Goal: Information Seeking & Learning: Learn about a topic

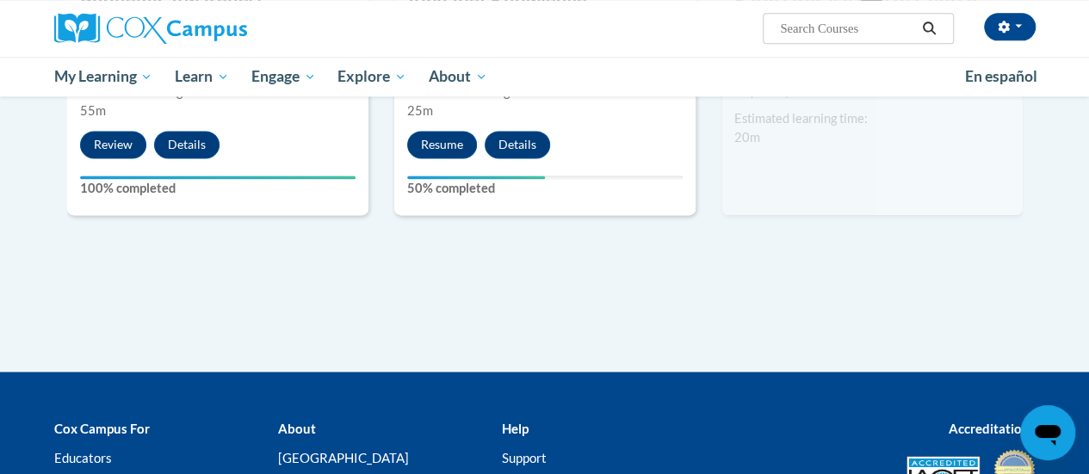
scroll to position [1128, 0]
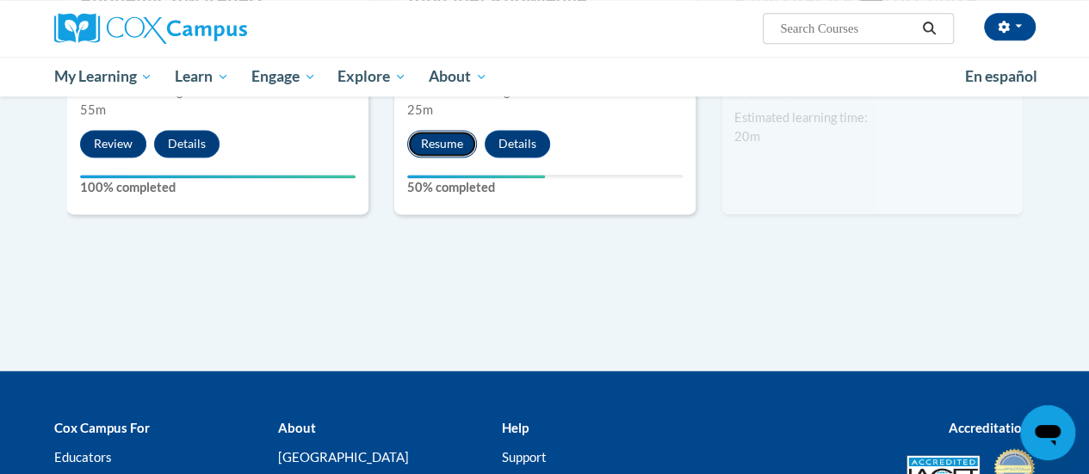
click at [440, 137] on button "Resume" at bounding box center [442, 144] width 70 height 28
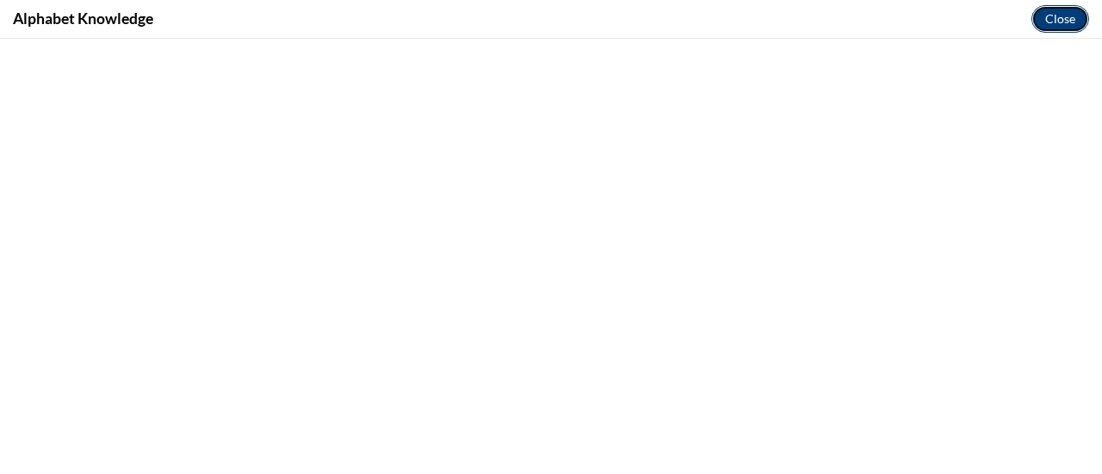
click at [1064, 20] on button "Close" at bounding box center [1060, 19] width 58 height 28
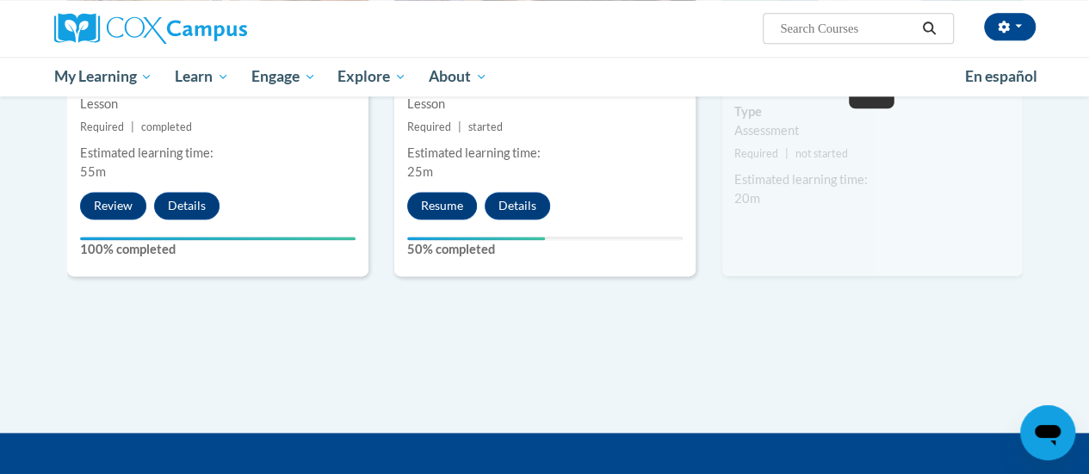
scroll to position [1068, 0]
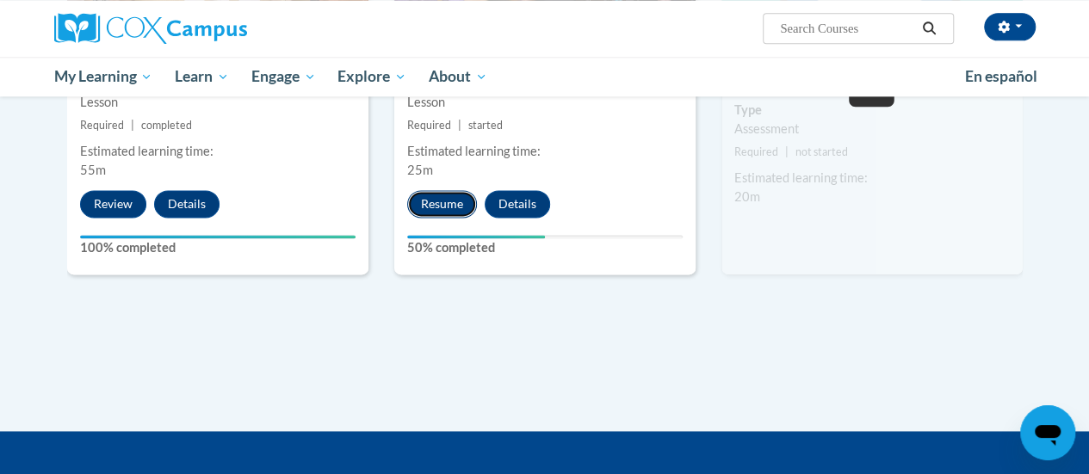
click at [428, 206] on button "Resume" at bounding box center [442, 204] width 70 height 28
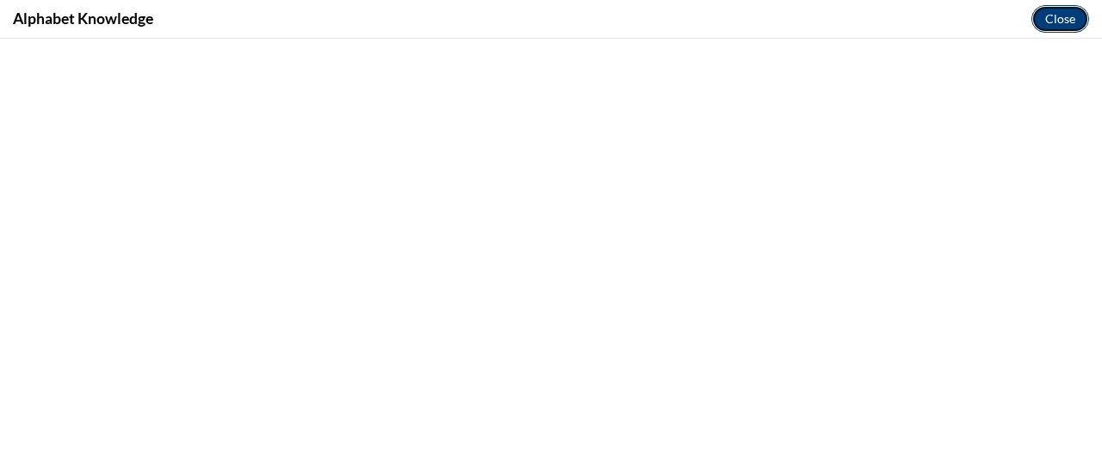
click at [1052, 16] on button "Close" at bounding box center [1060, 19] width 58 height 28
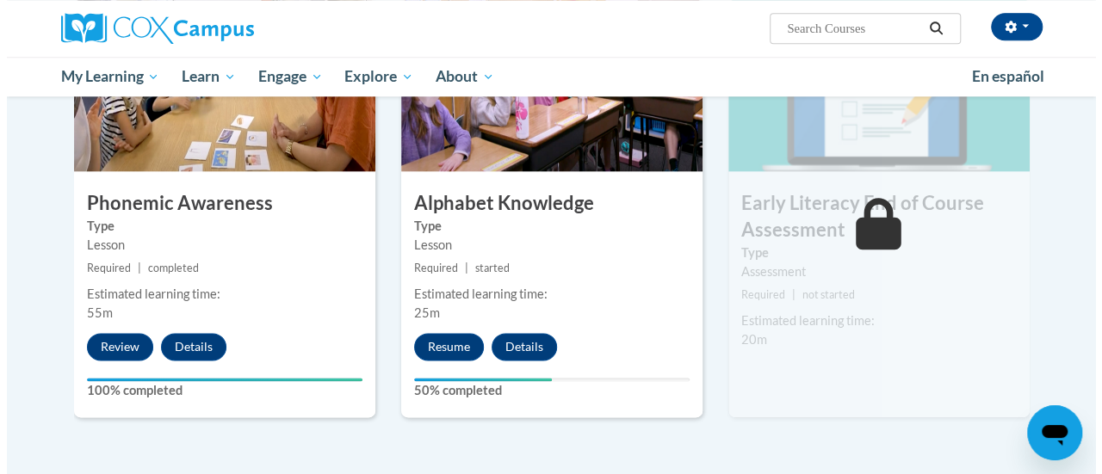
scroll to position [924, 0]
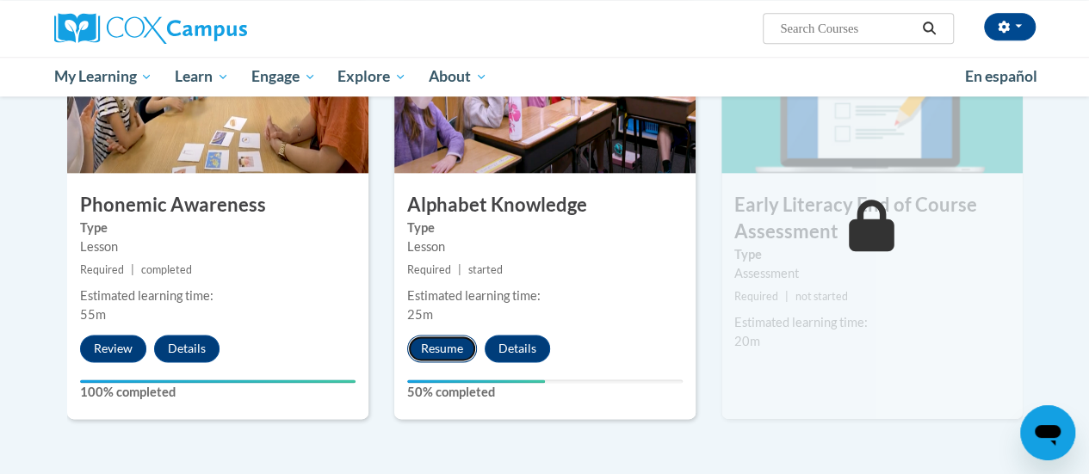
click at [441, 345] on button "Resume" at bounding box center [442, 349] width 70 height 28
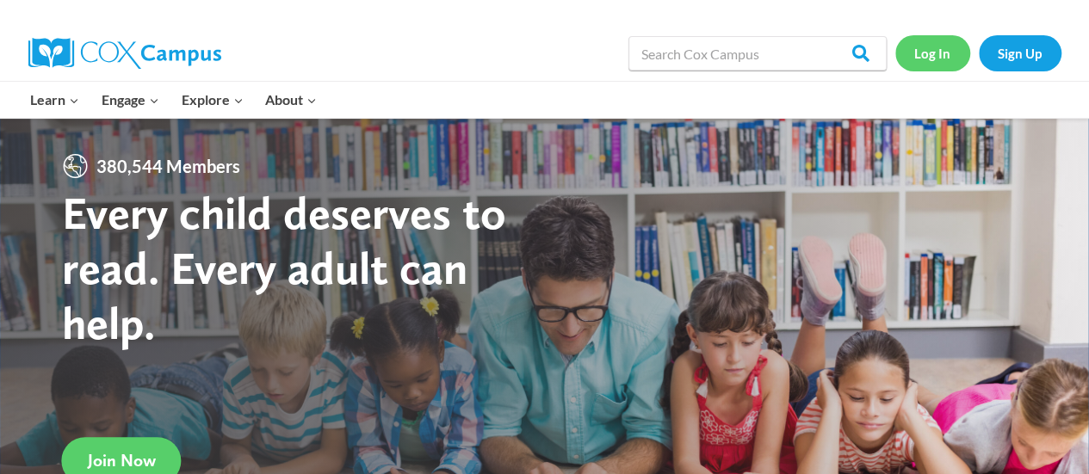
click at [927, 55] on link "Log In" at bounding box center [932, 52] width 75 height 35
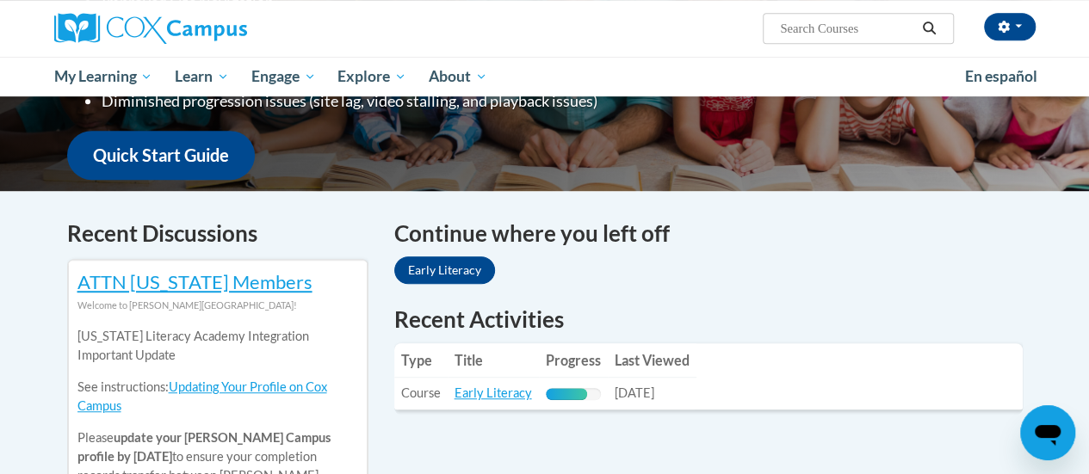
scroll to position [412, 0]
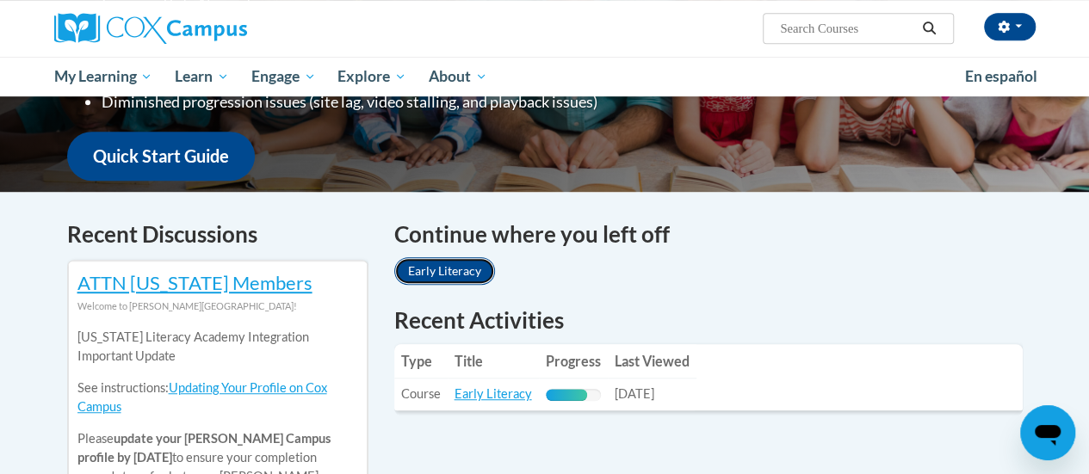
click at [458, 271] on link "Early Literacy" at bounding box center [444, 271] width 101 height 28
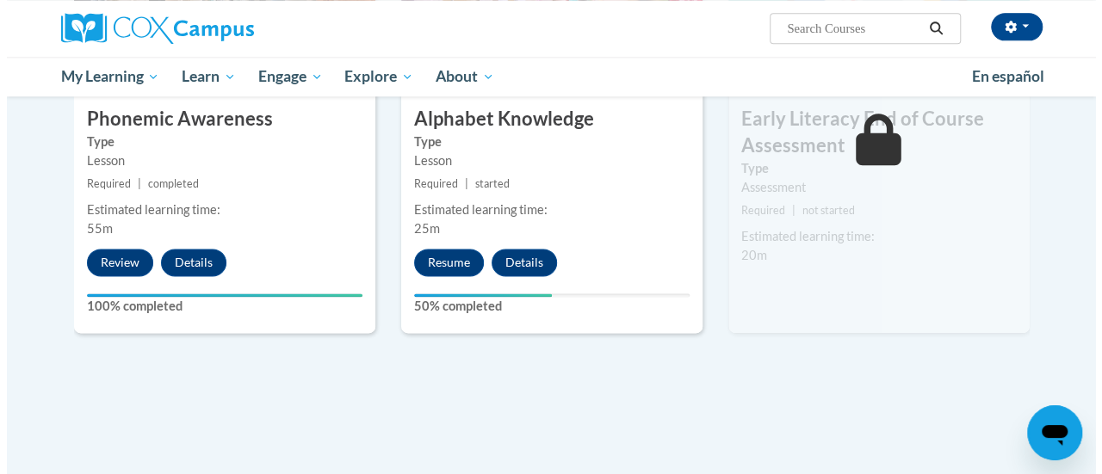
scroll to position [1010, 0]
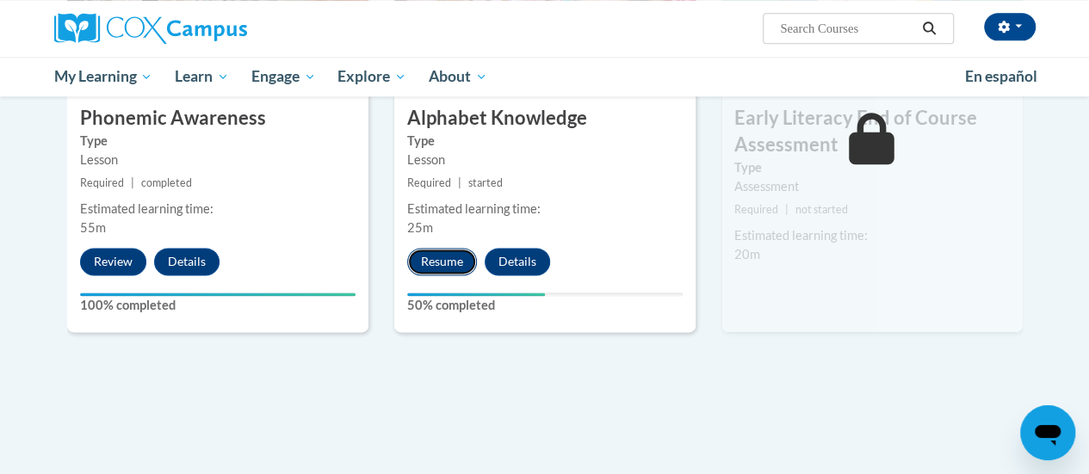
click at [437, 257] on button "Resume" at bounding box center [442, 262] width 70 height 28
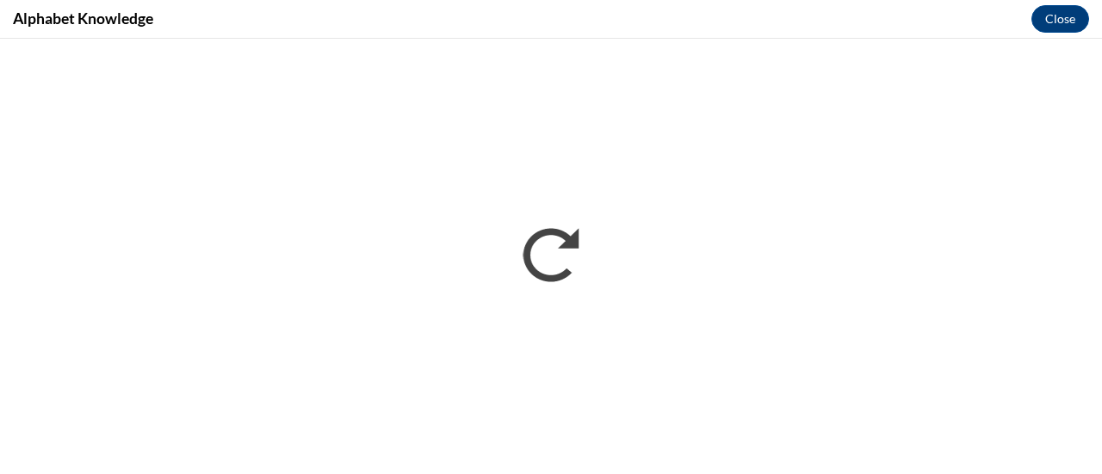
scroll to position [0, 0]
